Goal: Information Seeking & Learning: Learn about a topic

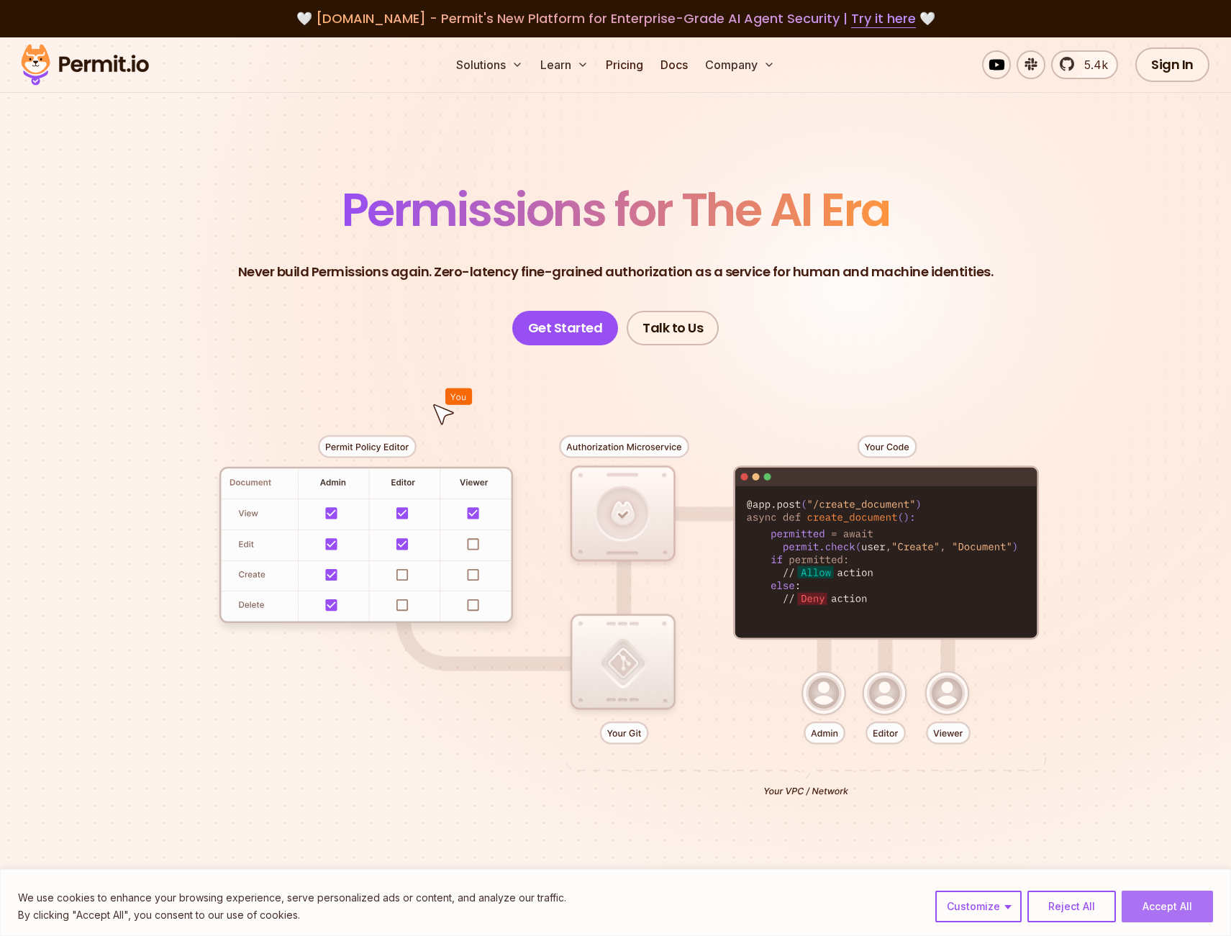
click at [1169, 903] on button "Accept All" at bounding box center [1167, 907] width 91 height 32
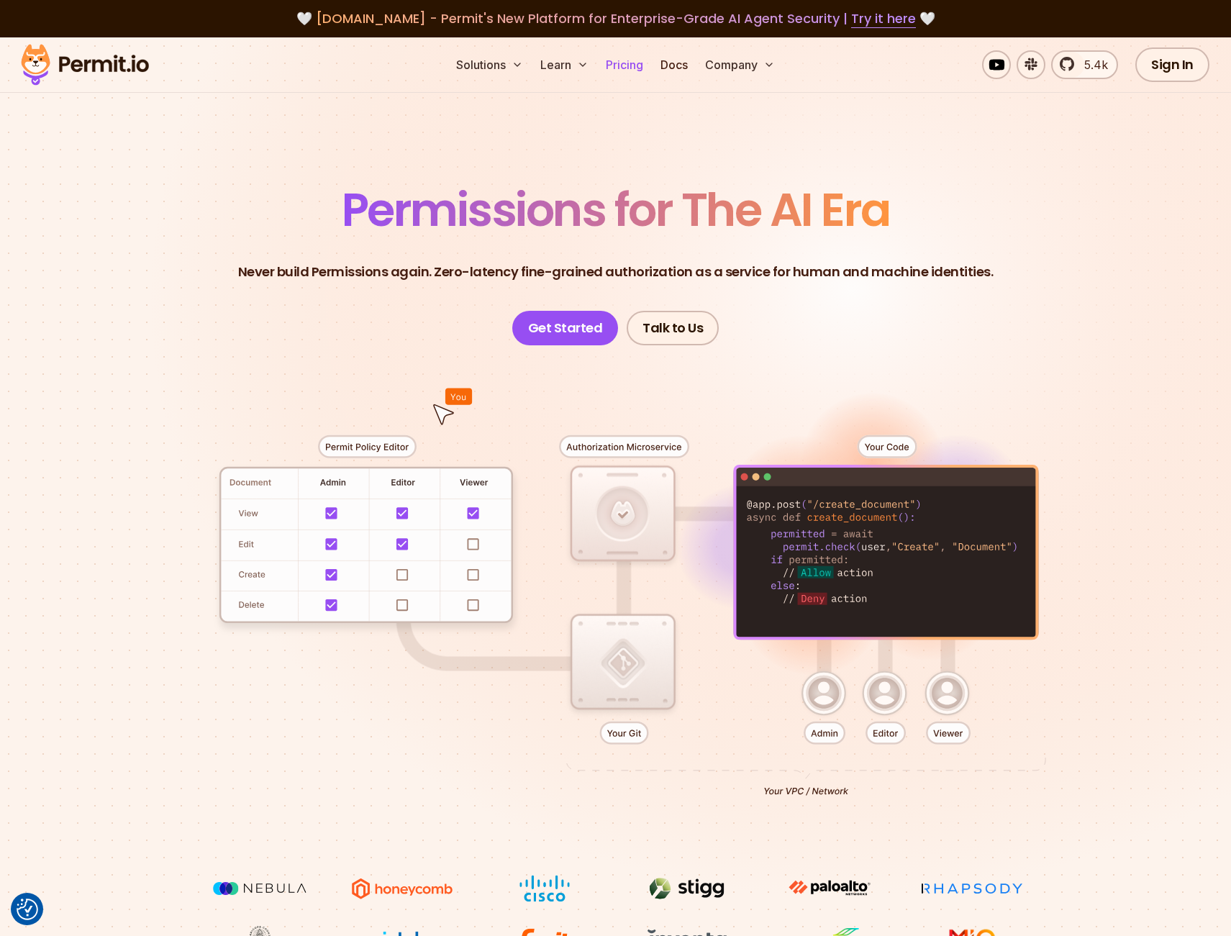
click at [625, 68] on link "Pricing" at bounding box center [624, 64] width 49 height 29
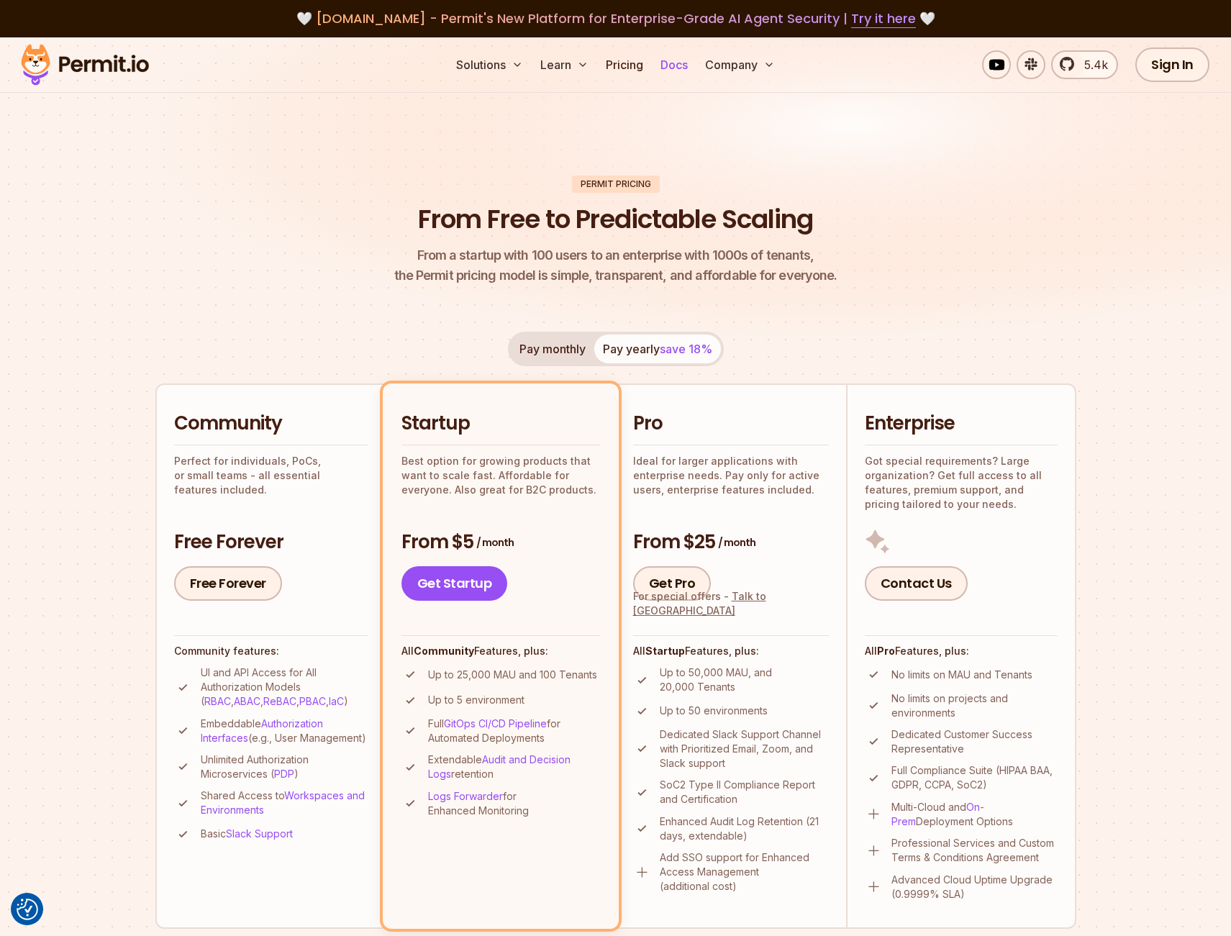
click at [669, 65] on link "Docs" at bounding box center [674, 64] width 39 height 29
click at [867, 261] on header "Permit Pricing From Free to Predictable Scaling From a startup with 100 users t…" at bounding box center [615, 231] width 921 height 111
click at [1000, 131] on img at bounding box center [615, 201] width 1231 height 328
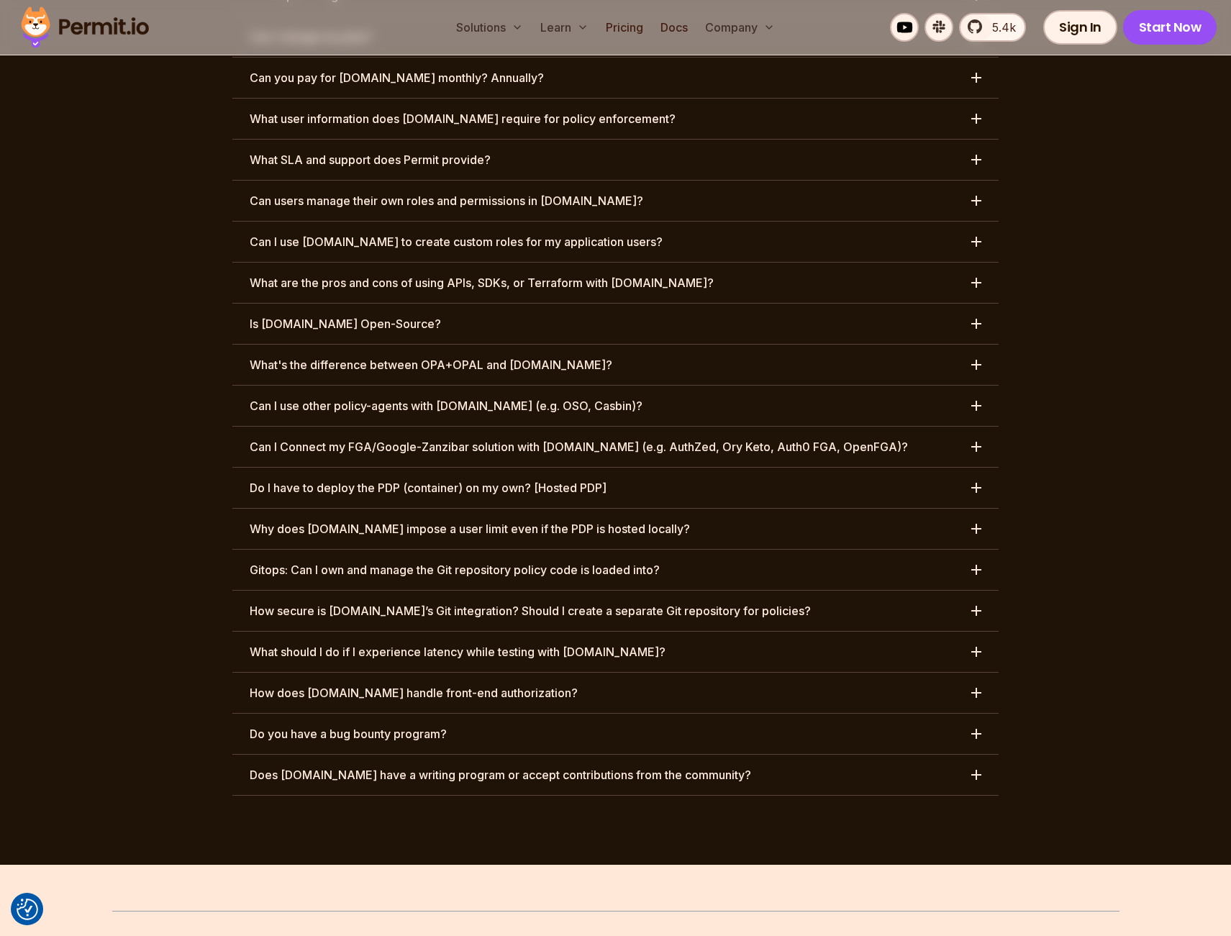
scroll to position [7181, 0]
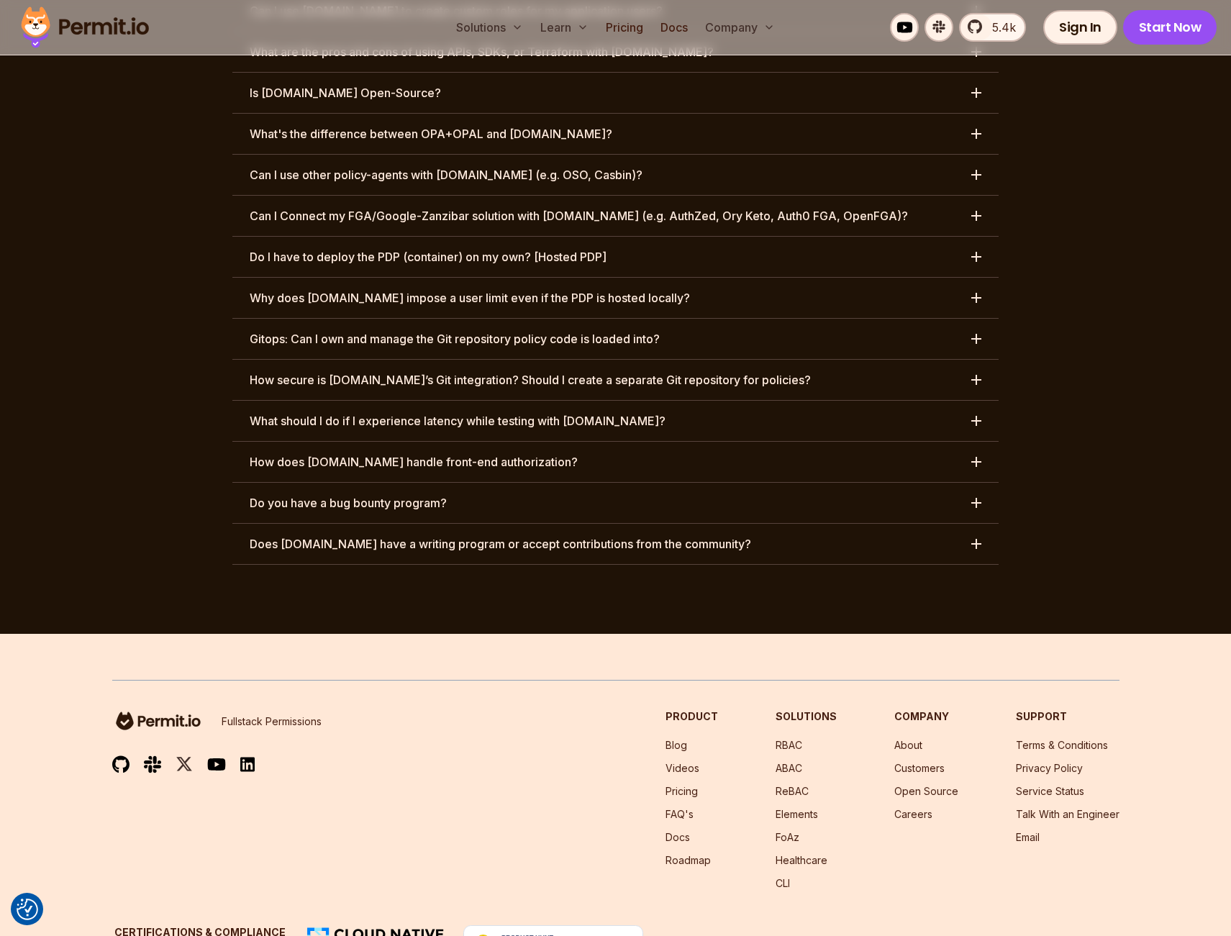
click at [603, 412] on h3 "What should I do if I experience latency while testing with [DOMAIN_NAME]?" at bounding box center [458, 420] width 416 height 17
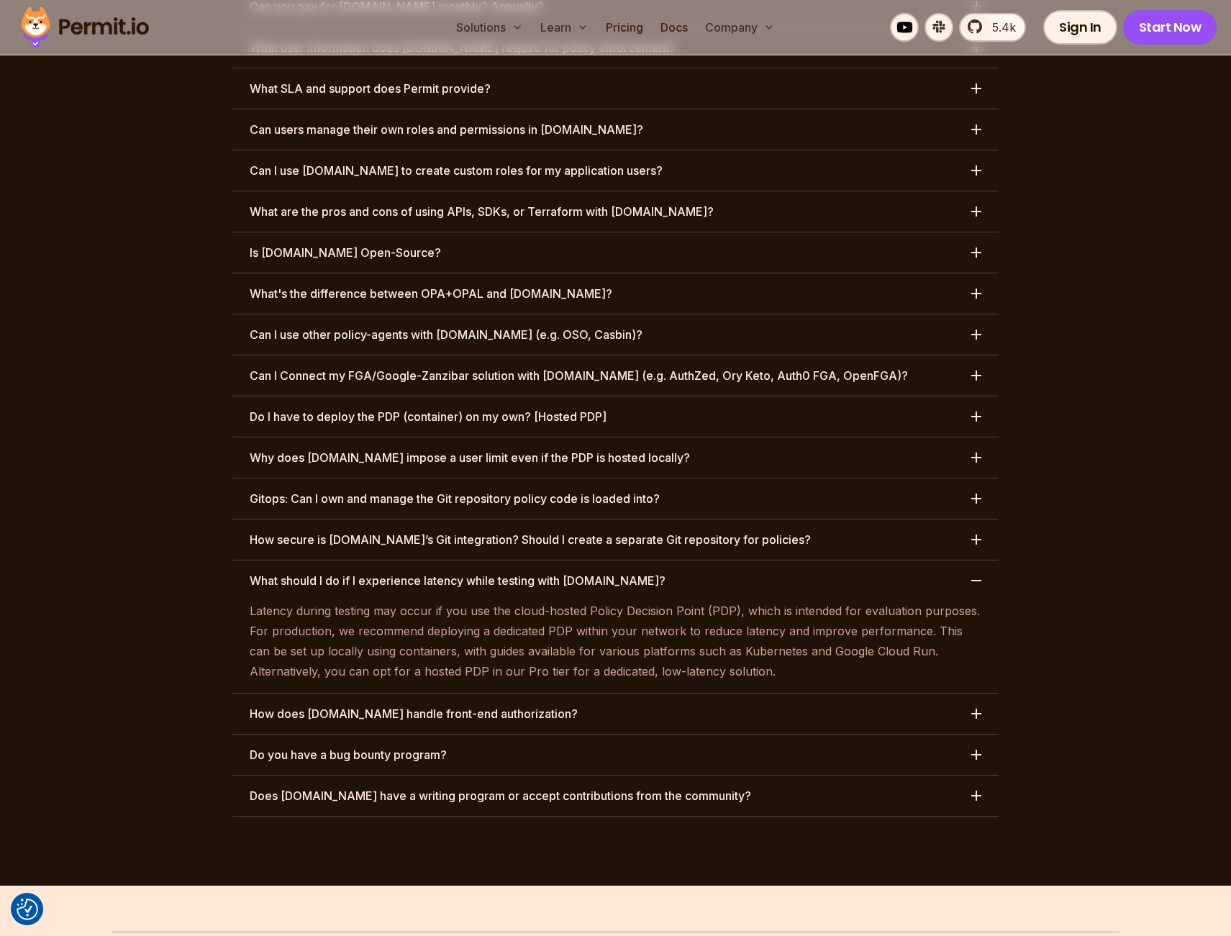
scroll to position [7023, 0]
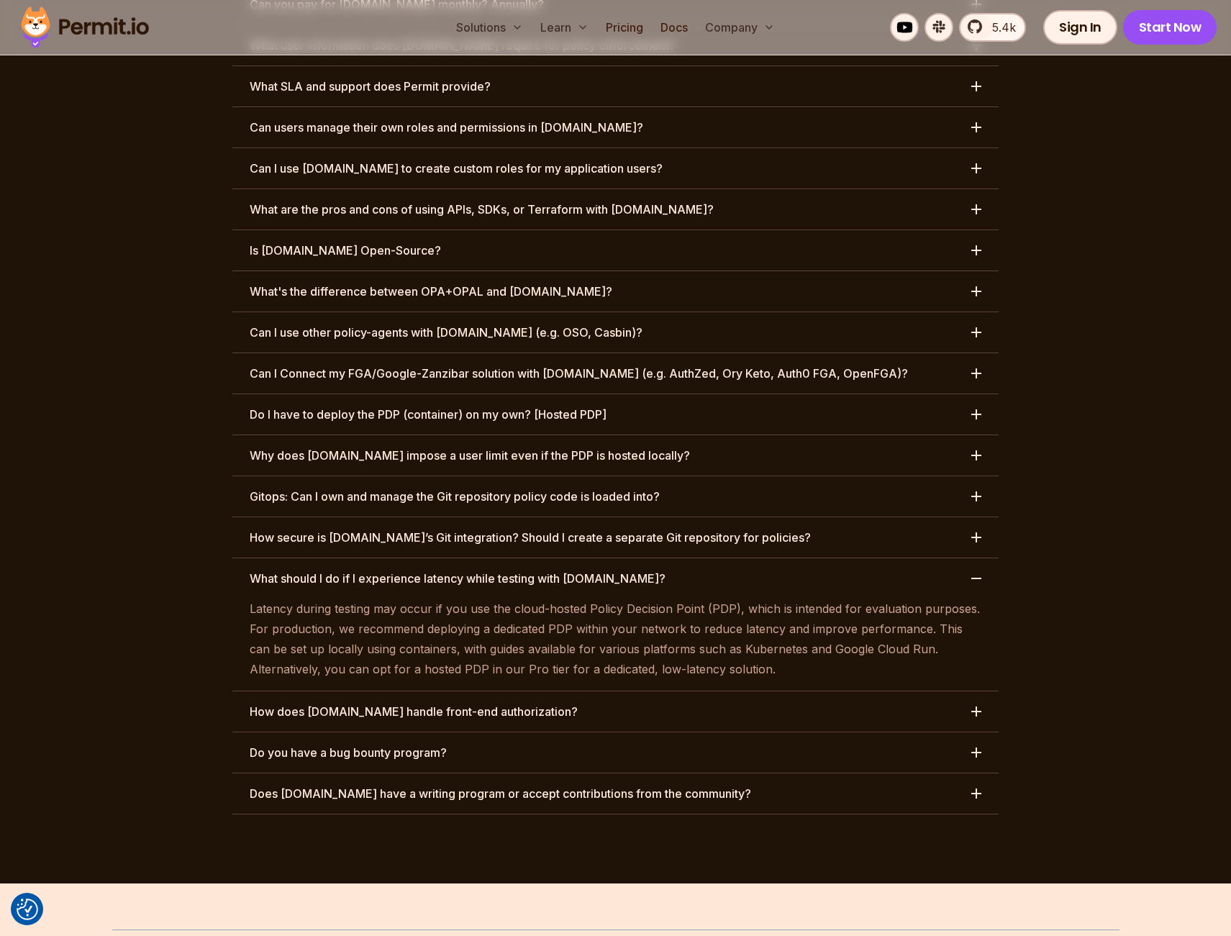
click at [514, 703] on h3 "How does [DOMAIN_NAME] handle front-end authorization?" at bounding box center [414, 711] width 328 height 17
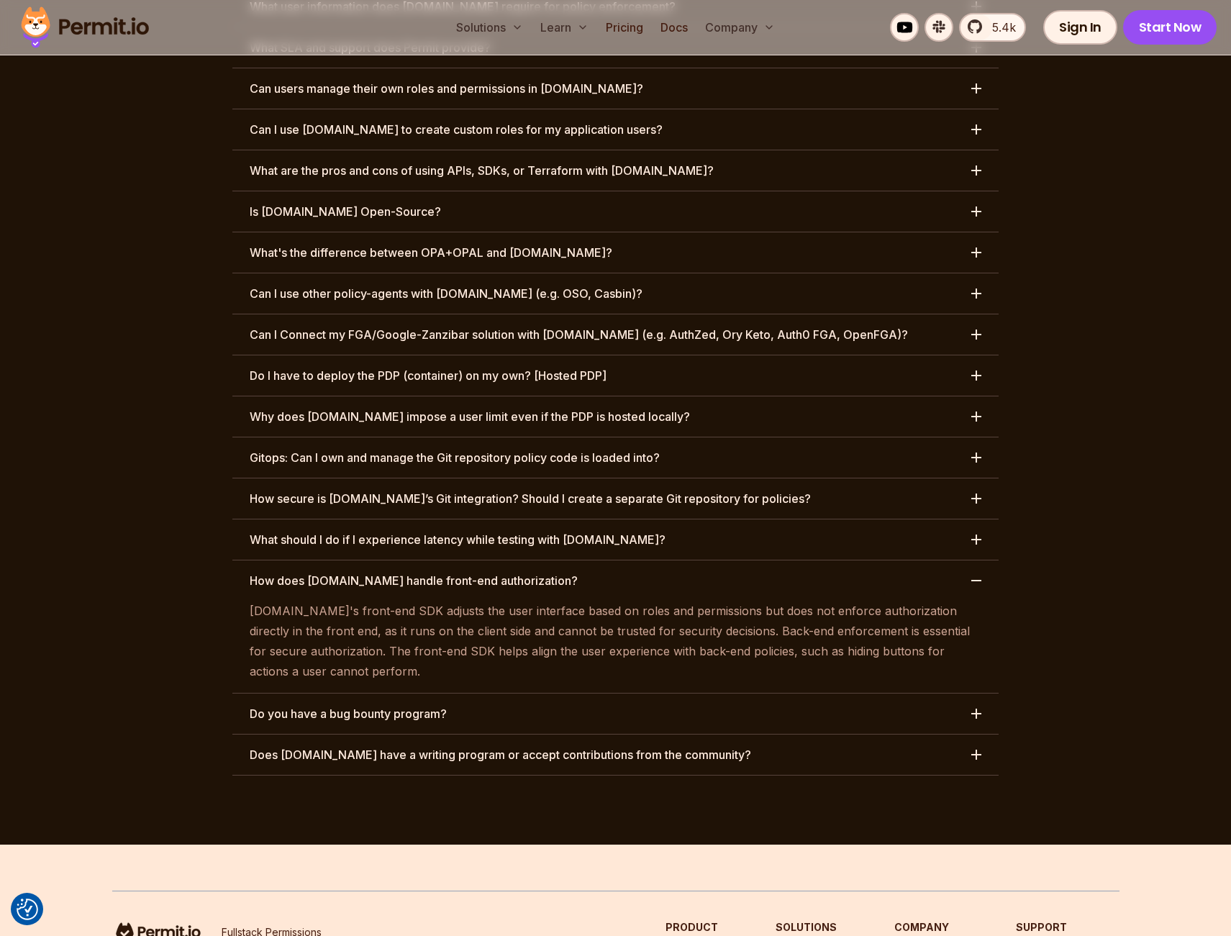
scroll to position [7060, 0]
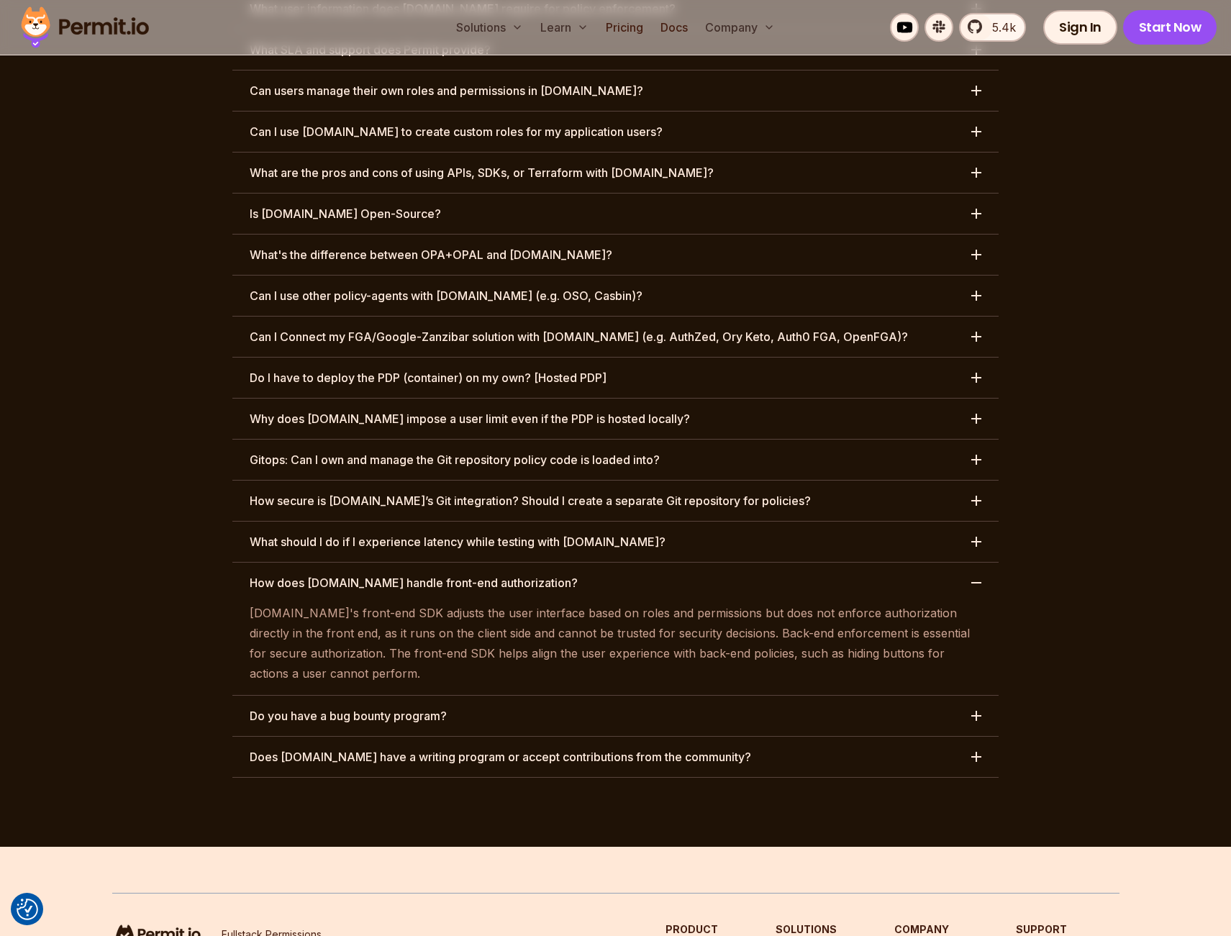
click at [428, 708] on h3 "Do you have a bug bounty program?" at bounding box center [348, 716] width 197 height 17
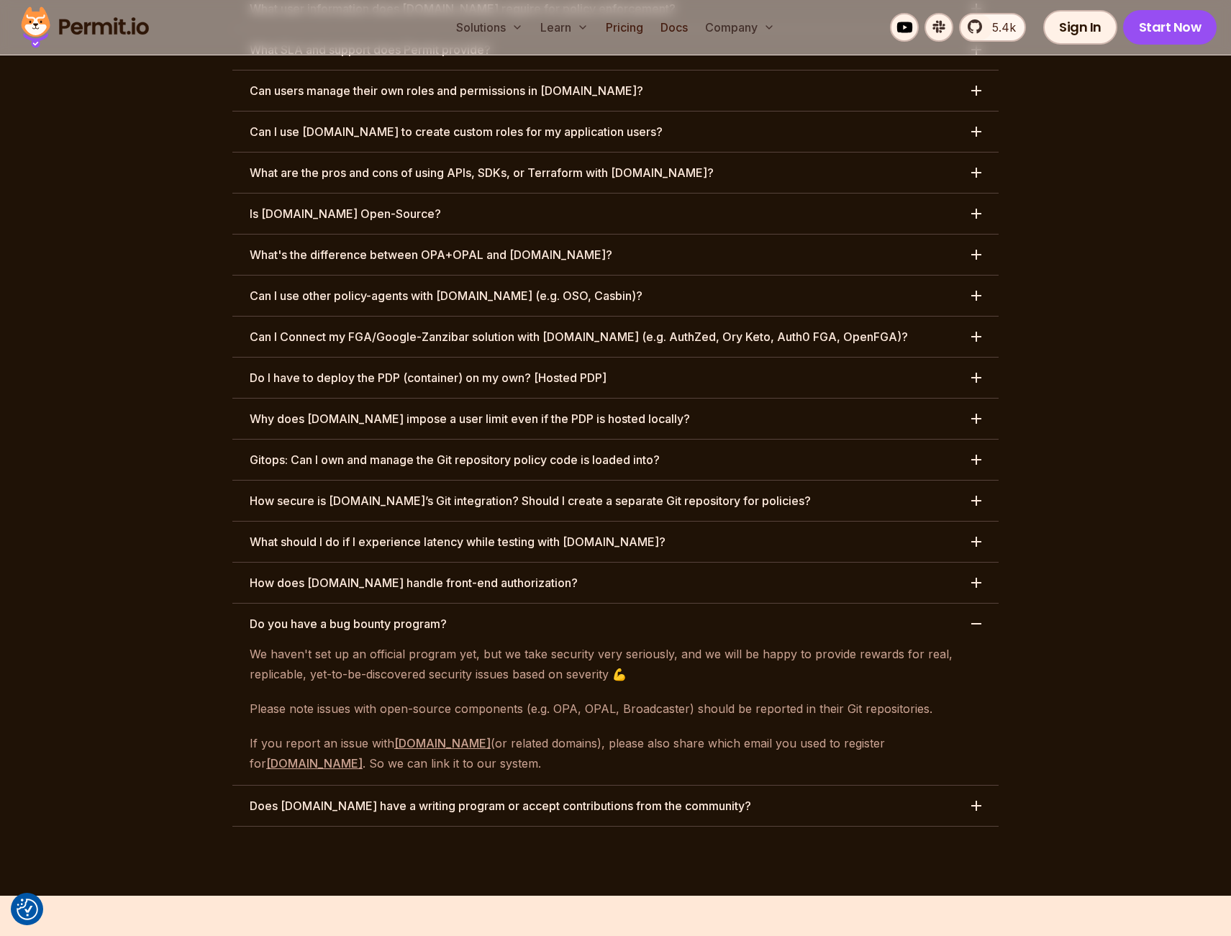
click at [460, 797] on h3 "Does [DOMAIN_NAME] have a writing program or accept contributions from the comm…" at bounding box center [501, 805] width 502 height 17
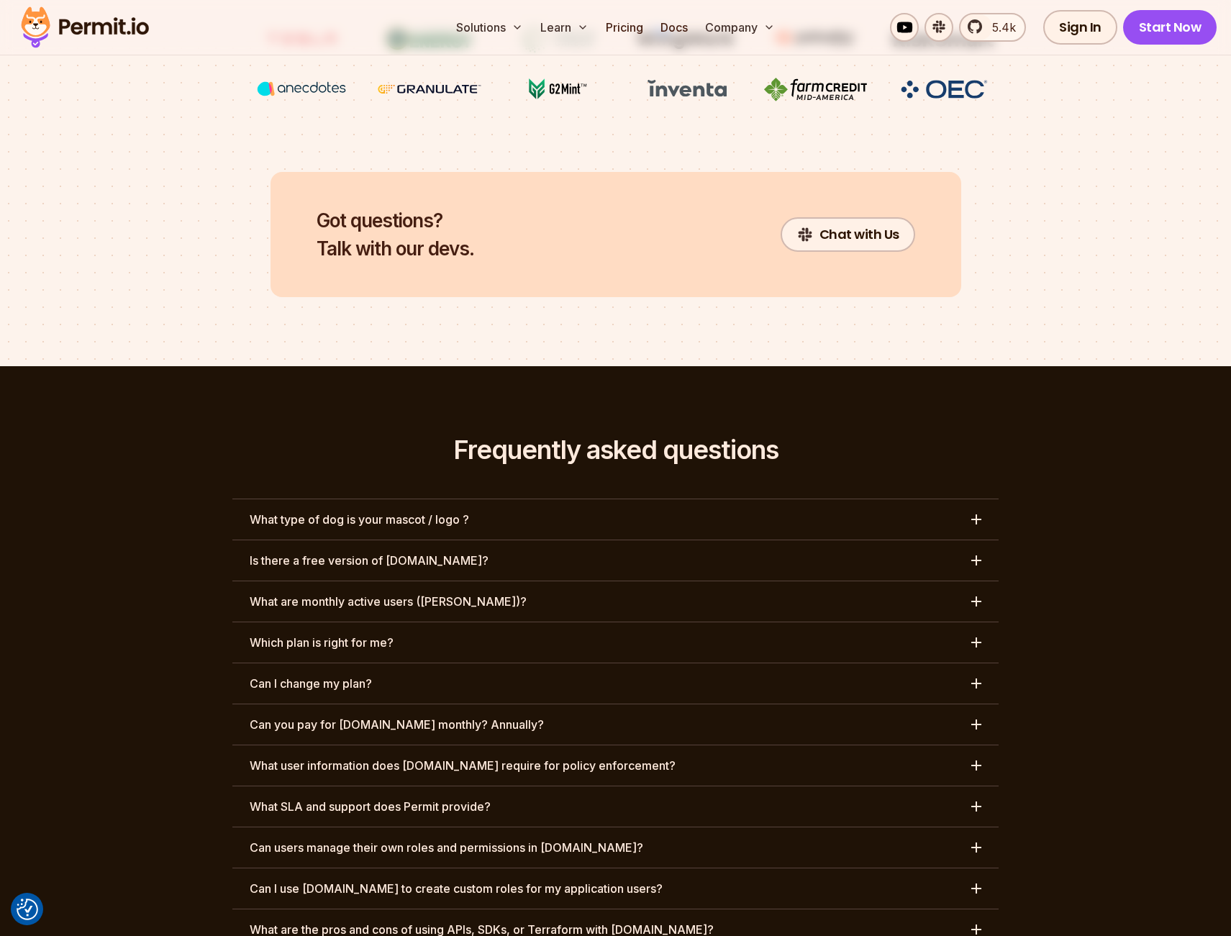
scroll to position [6291, 0]
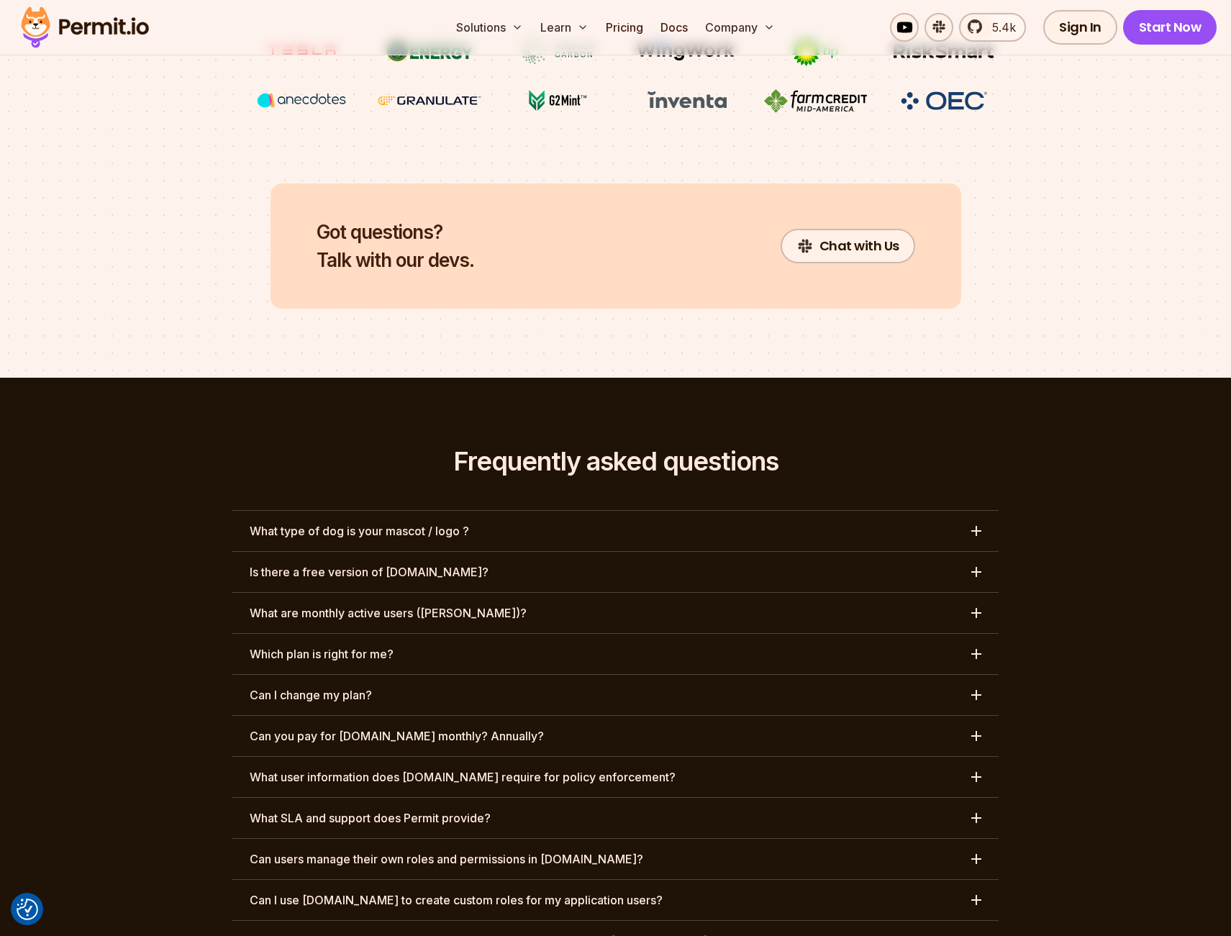
click at [364, 523] on h3 "What type of dog is your mascot / logo ?" at bounding box center [360, 531] width 220 height 17
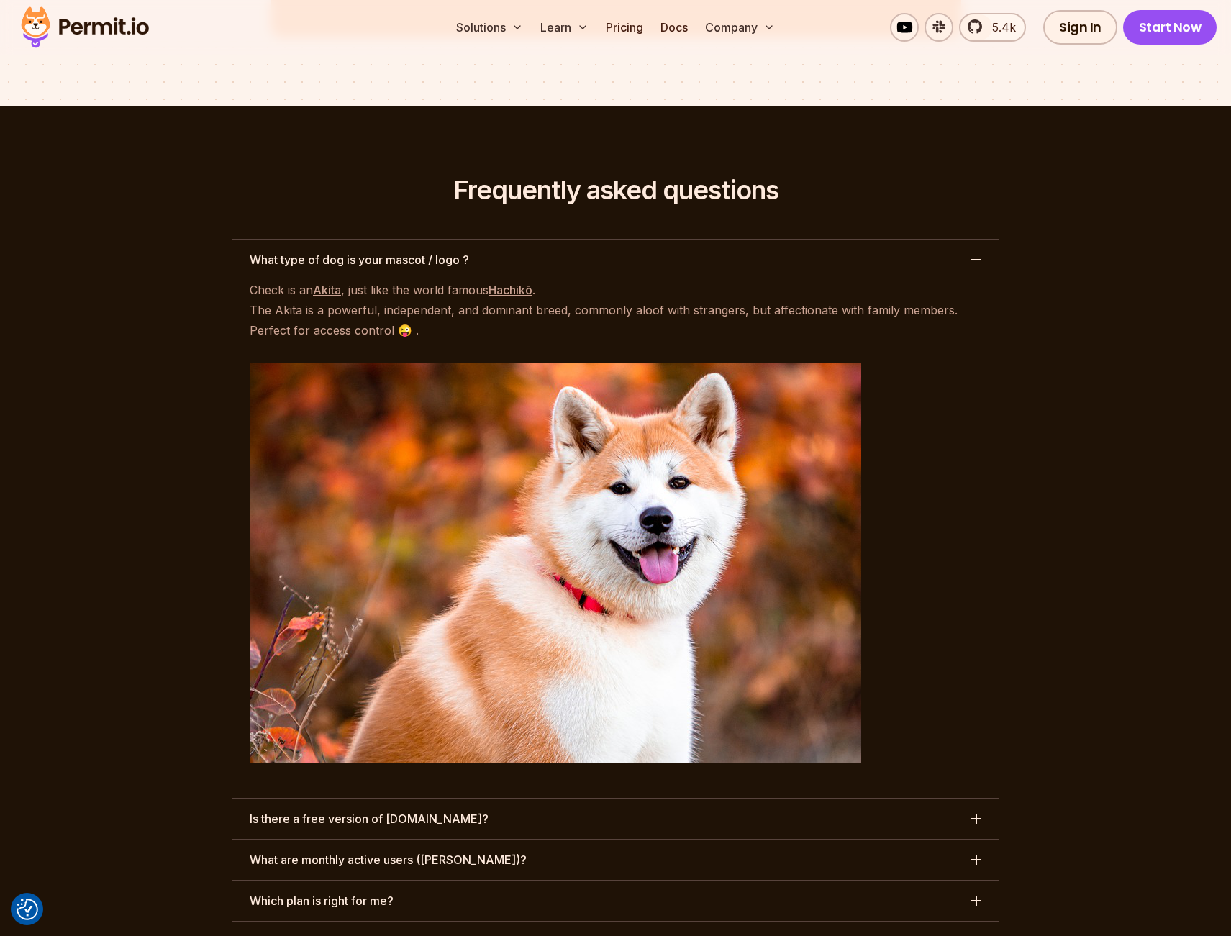
scroll to position [6643, 0]
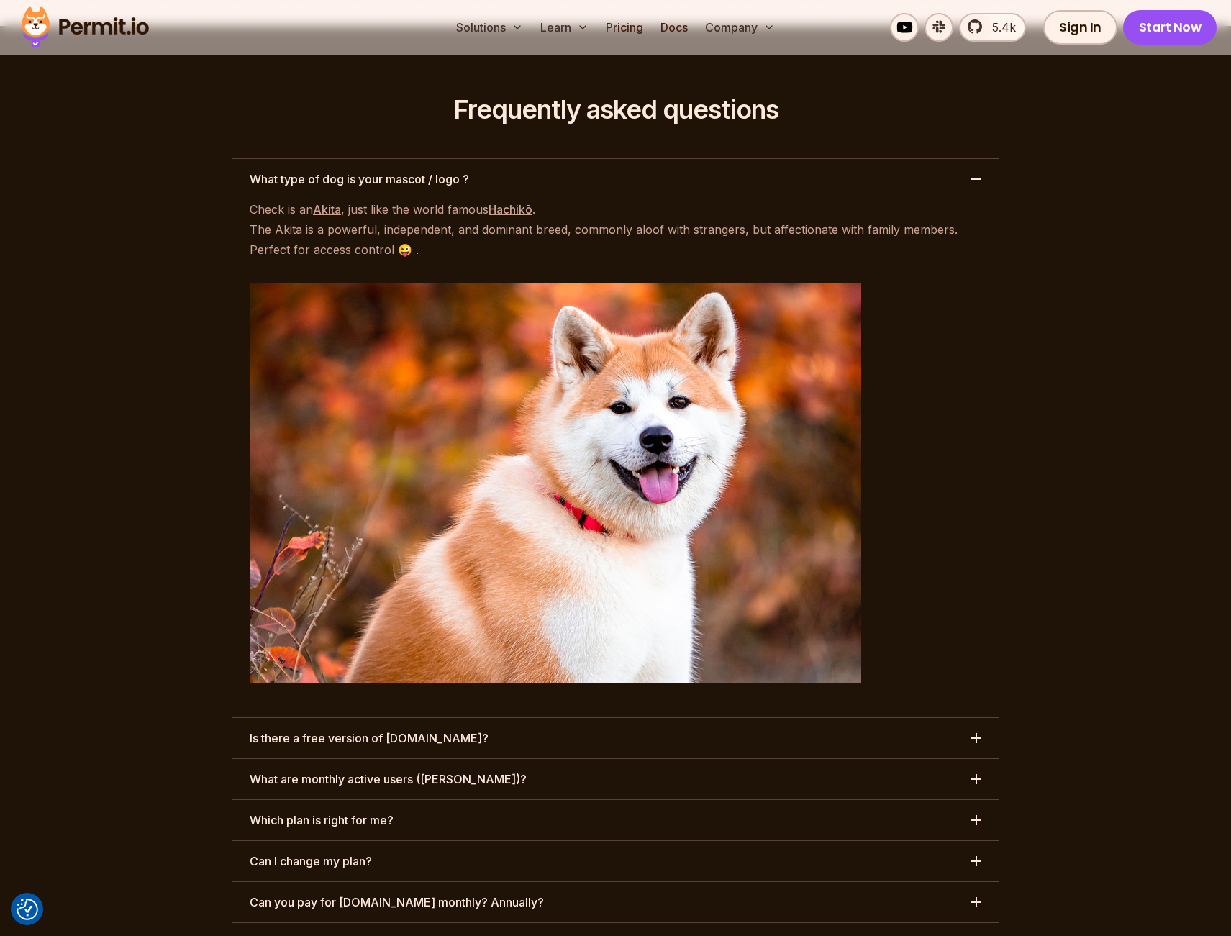
click at [404, 730] on h3 "Is there a free version of [DOMAIN_NAME]?" at bounding box center [369, 738] width 239 height 17
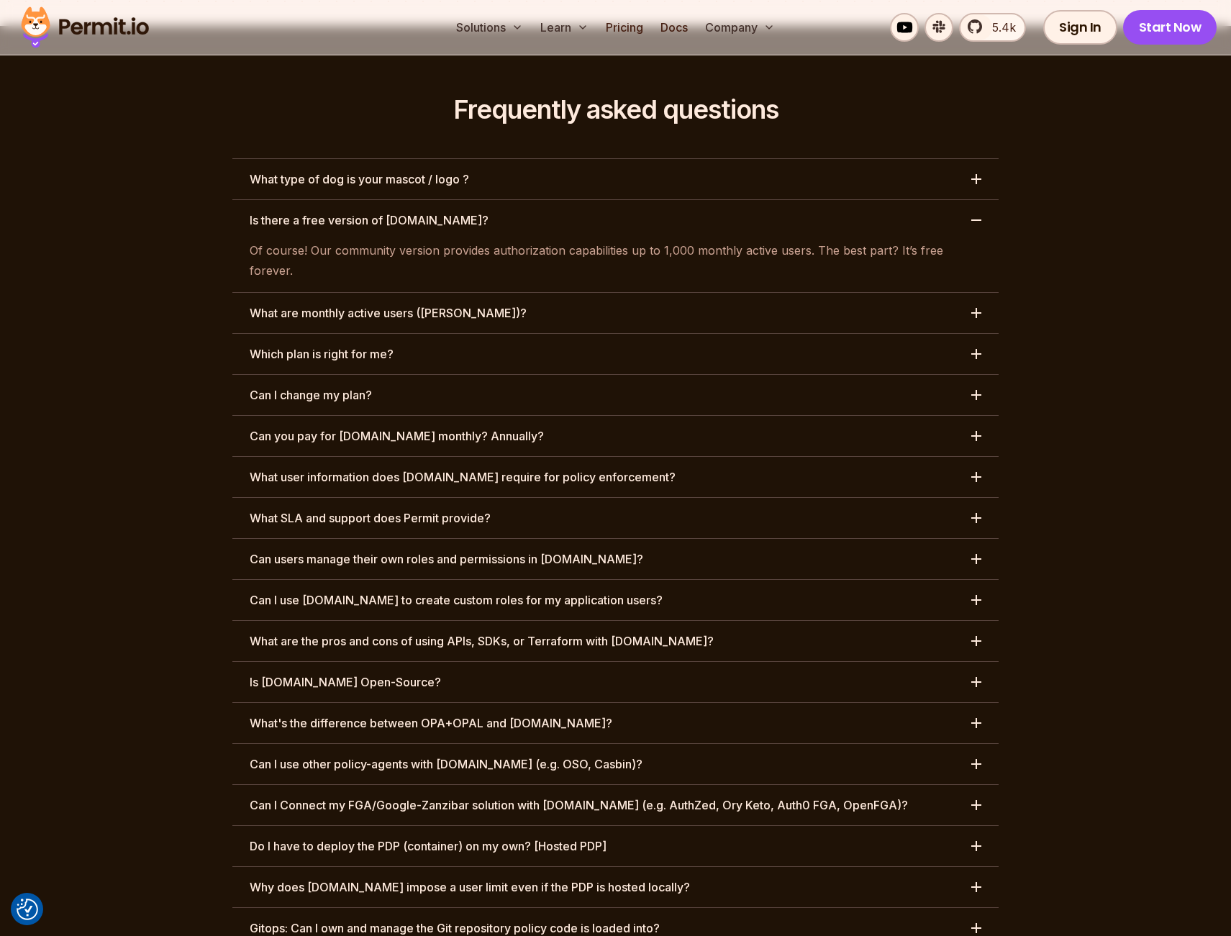
scroll to position [6614, 0]
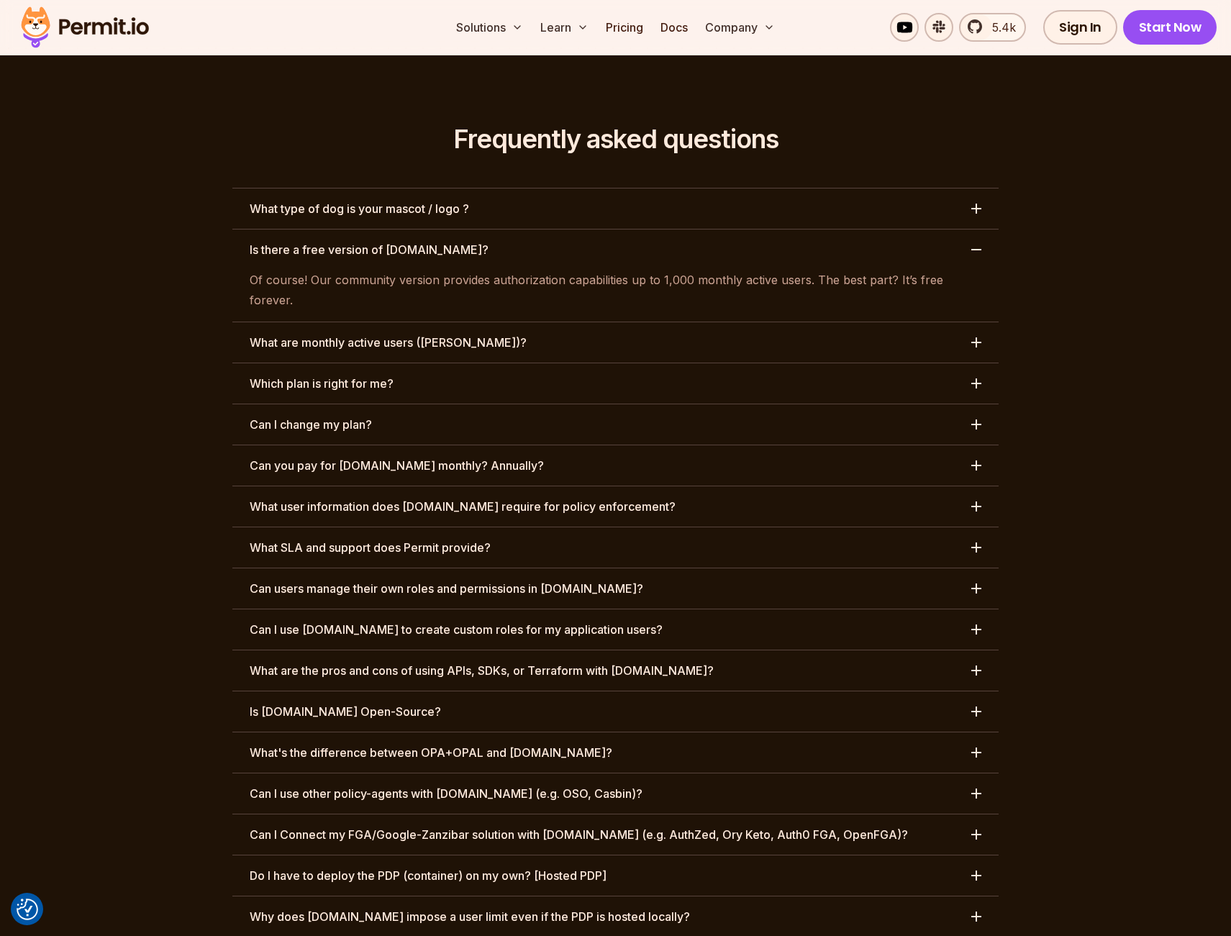
click at [349, 334] on h3 "What are monthly active users ([PERSON_NAME])?" at bounding box center [388, 342] width 277 height 17
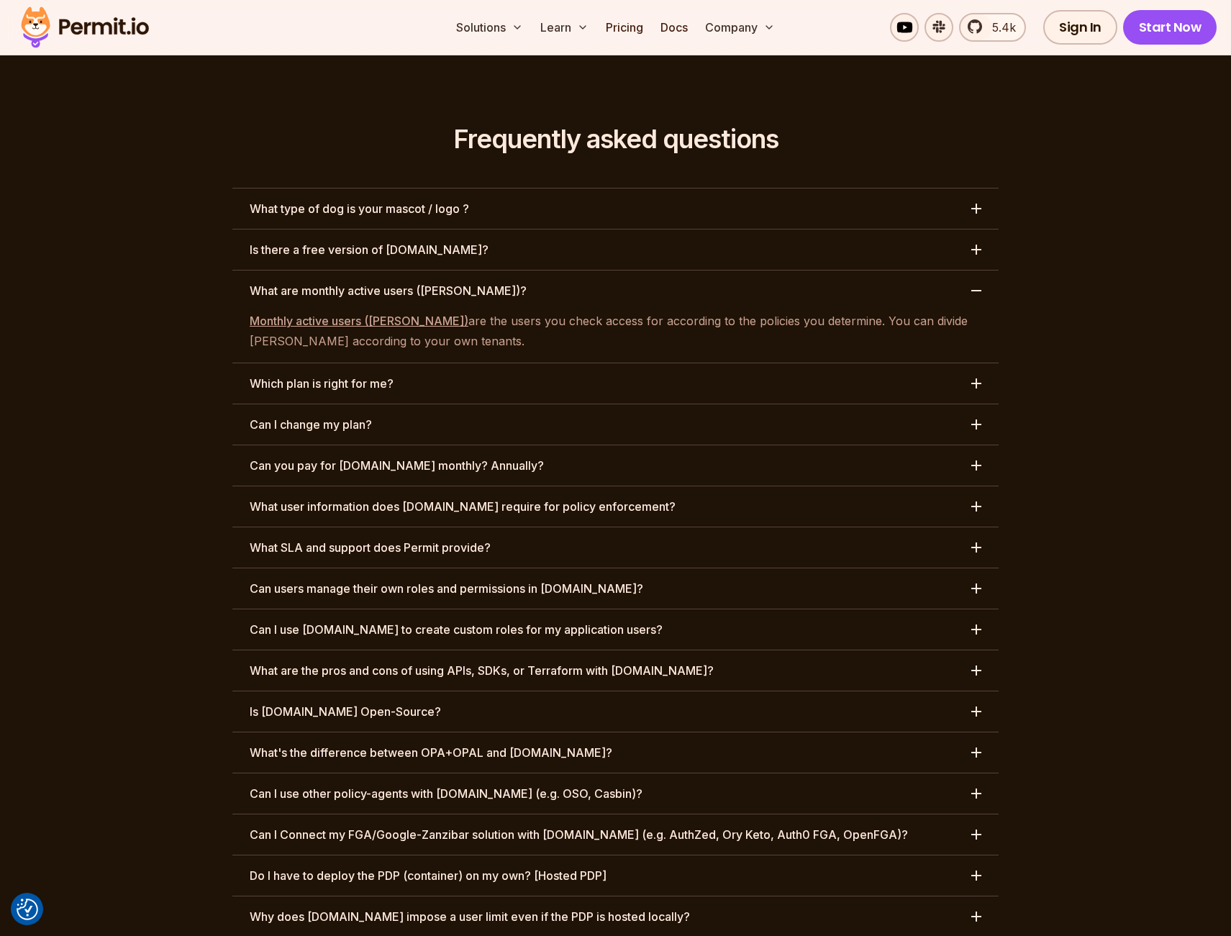
click at [330, 375] on h3 "Which plan is right for me?" at bounding box center [322, 383] width 144 height 17
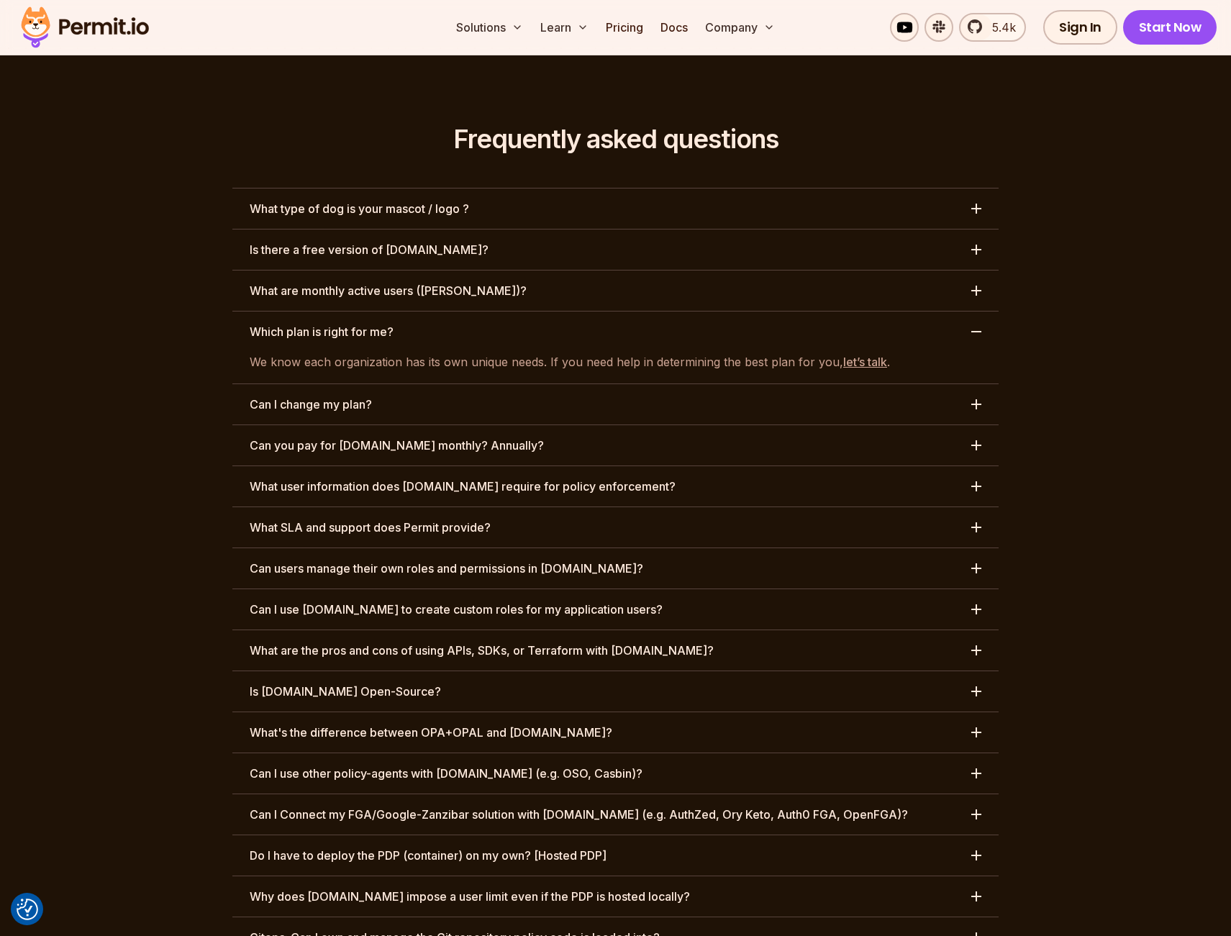
click at [338, 396] on h3 "Can I change my plan?" at bounding box center [311, 404] width 122 height 17
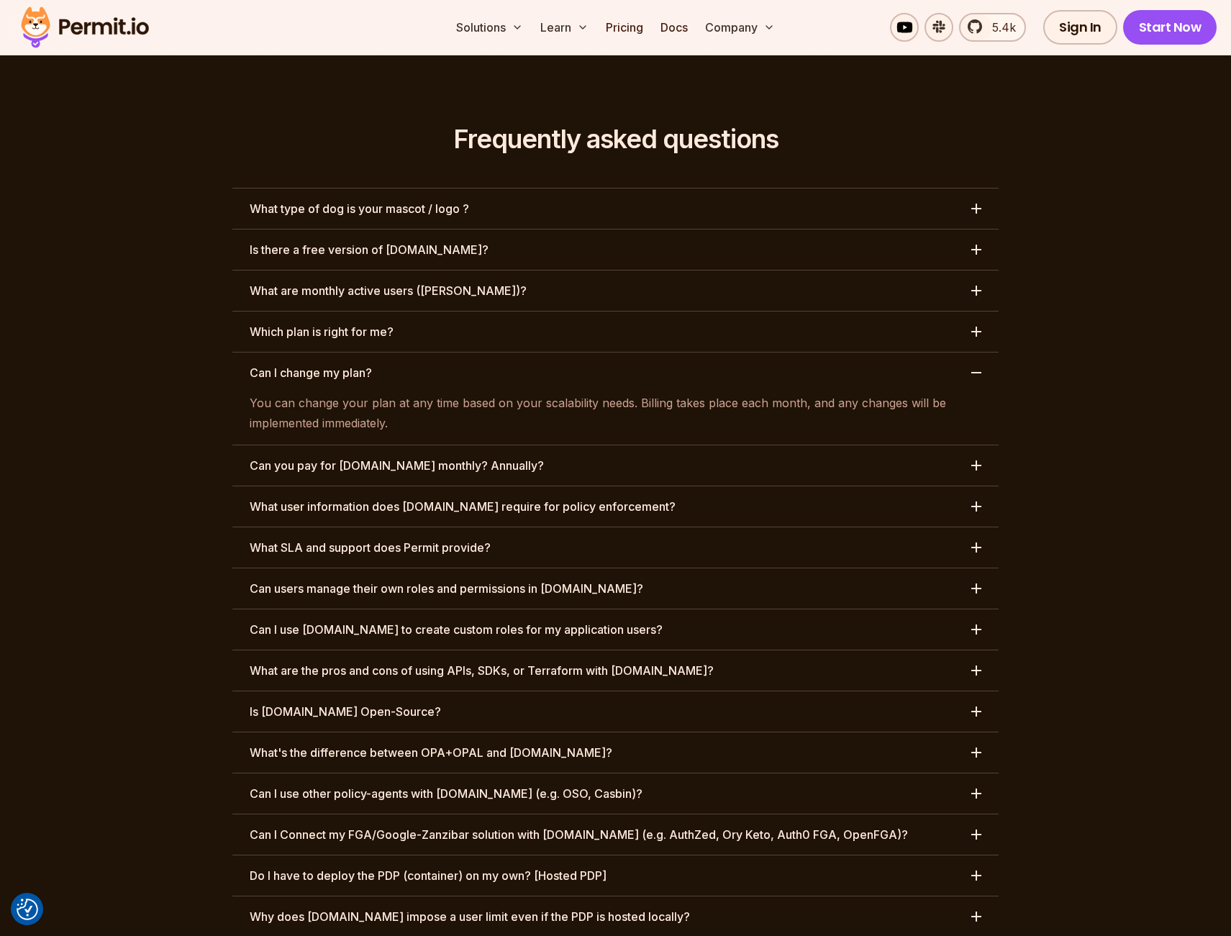
click at [508, 446] on button "Can you pay for [DOMAIN_NAME] monthly? Annually?" at bounding box center [615, 466] width 767 height 40
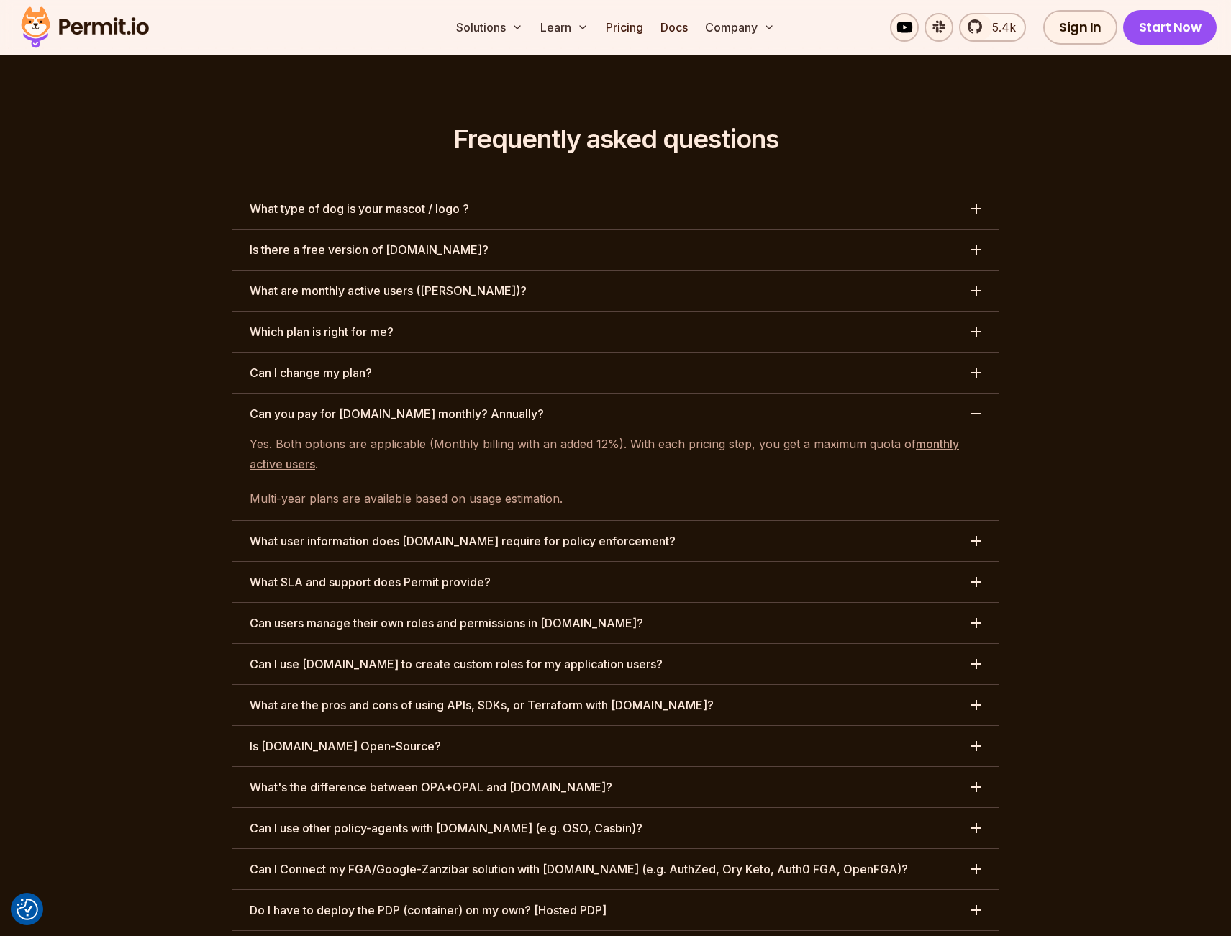
click at [485, 405] on h3 "Can you pay for [DOMAIN_NAME] monthly? Annually?" at bounding box center [397, 413] width 294 height 17
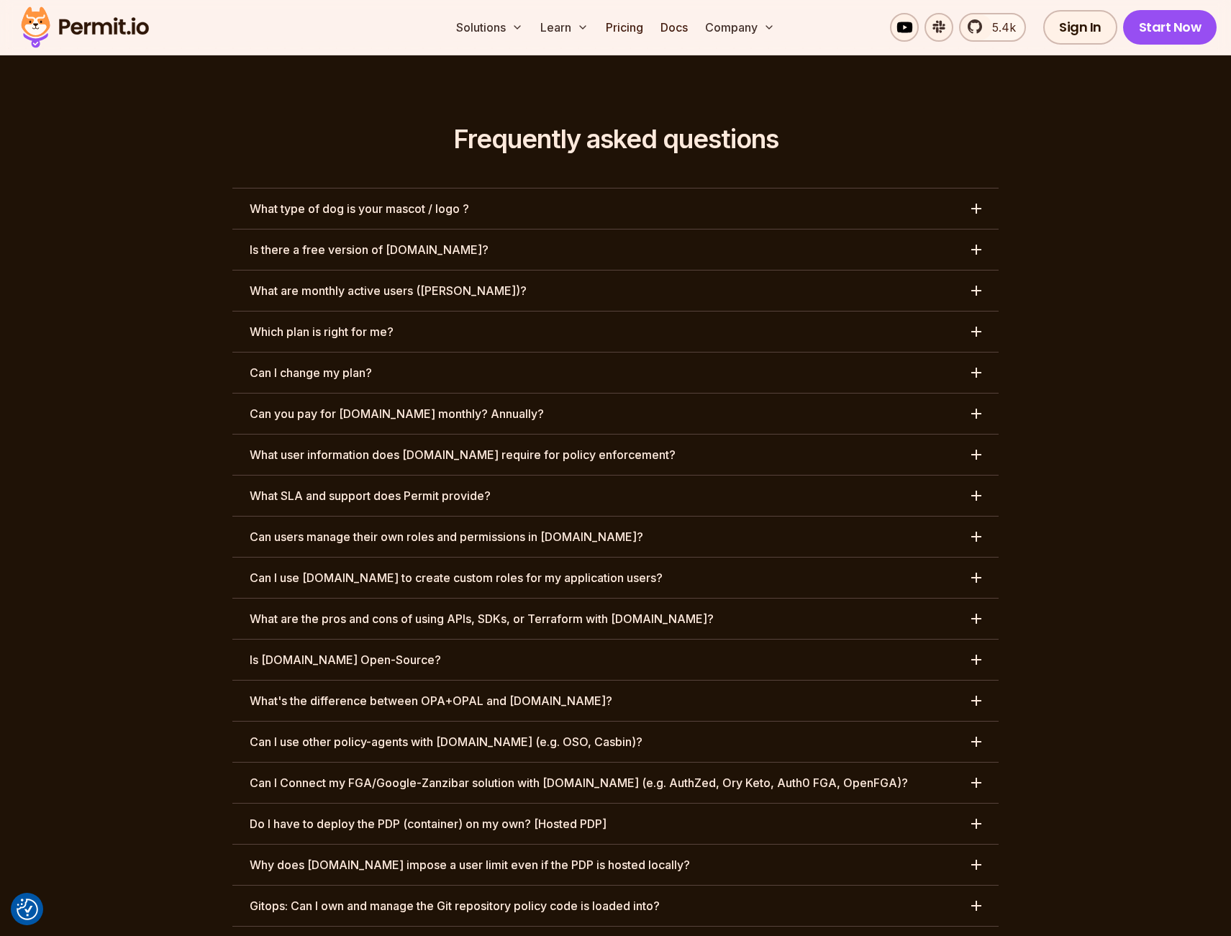
click at [477, 446] on h3 "What user information does [DOMAIN_NAME] require for policy enforcement?" at bounding box center [463, 454] width 426 height 17
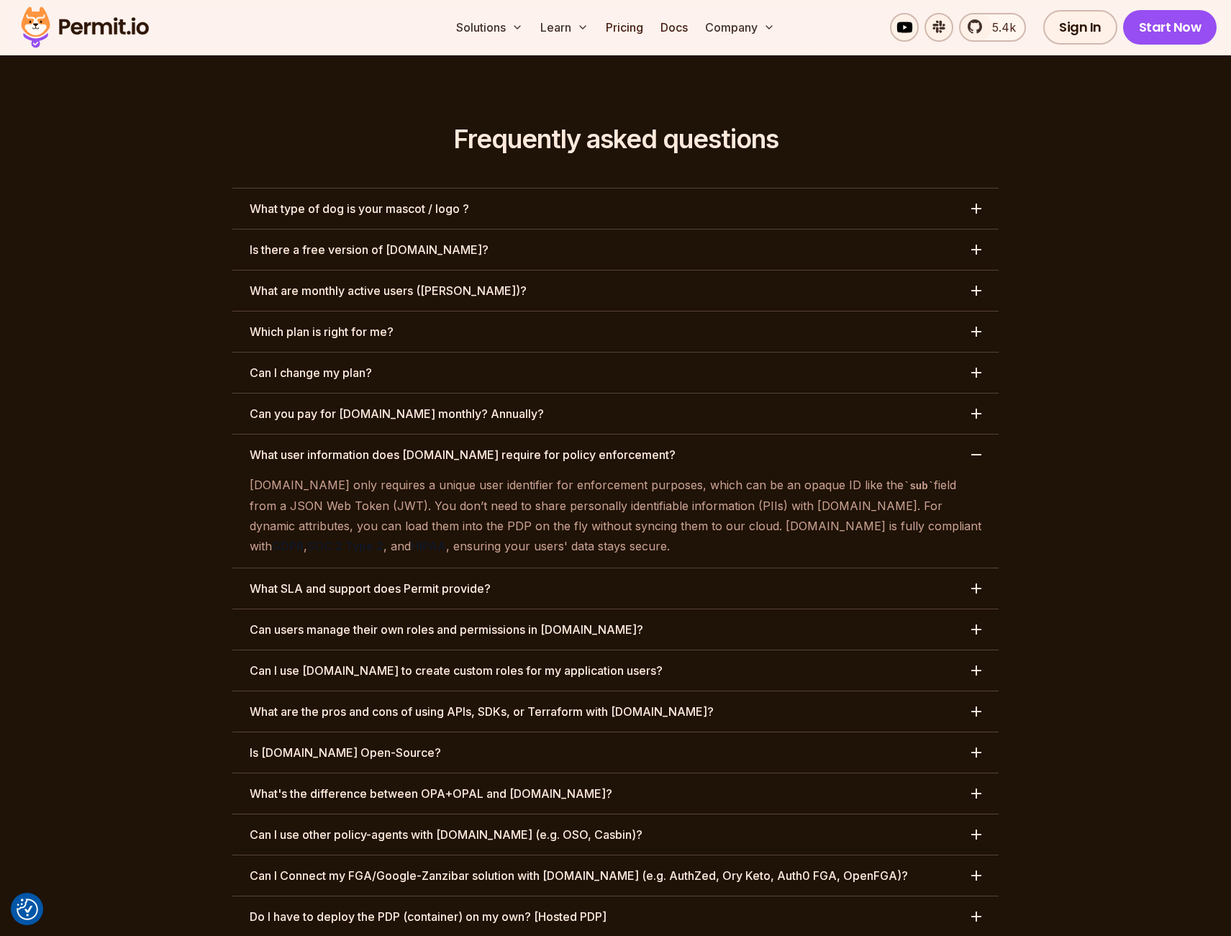
click at [555, 610] on button "Can users manage their own roles and permissions in [DOMAIN_NAME]?" at bounding box center [615, 630] width 767 height 40
